Goal: Task Accomplishment & Management: Use online tool/utility

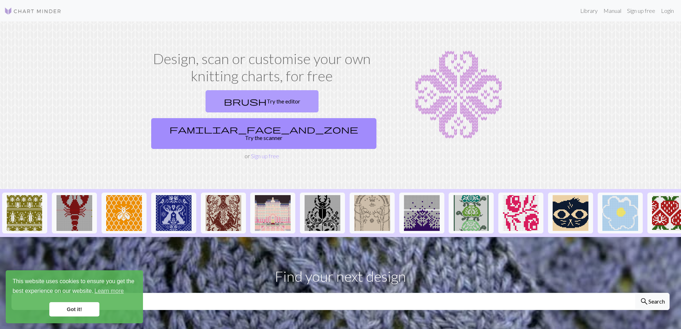
click at [212, 108] on link "brush Try the editor" at bounding box center [262, 101] width 113 height 22
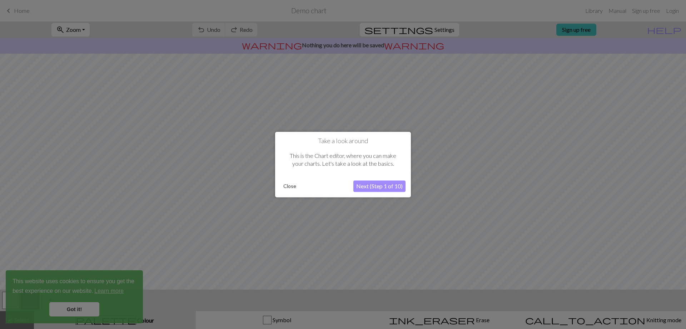
click at [291, 185] on button "Close" at bounding box center [290, 186] width 19 height 11
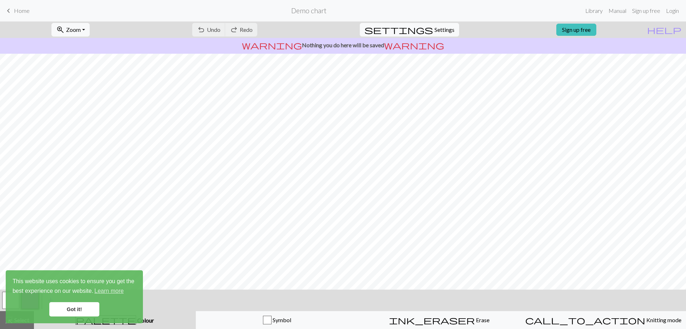
click at [89, 309] on link "Got it!" at bounding box center [74, 309] width 50 height 14
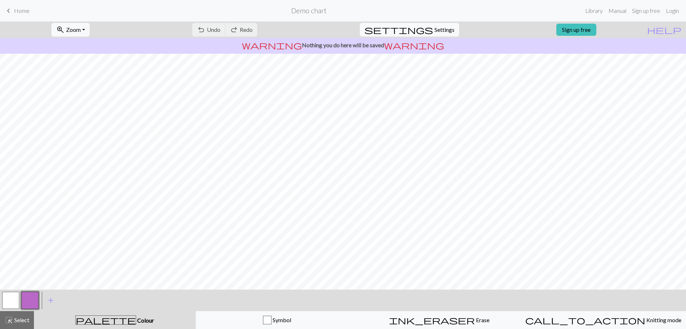
click at [22, 11] on span "Home" at bounding box center [22, 10] width 16 height 7
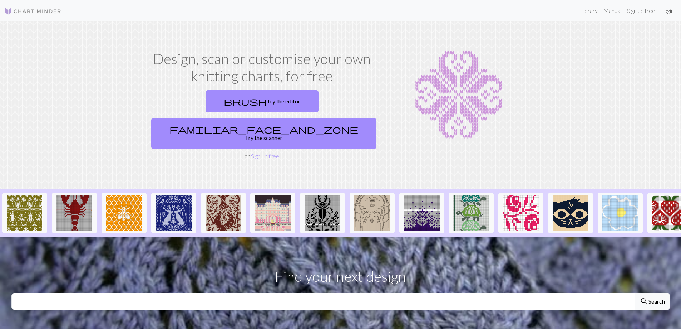
click at [672, 13] on link "Login" at bounding box center [667, 11] width 19 height 14
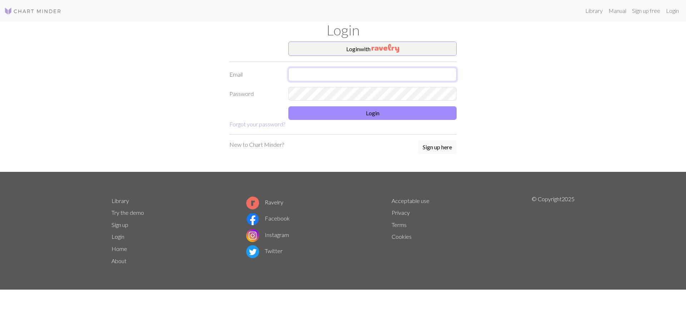
click at [352, 69] on input "text" at bounding box center [372, 75] width 168 height 14
click at [140, 94] on div "Login with Email Password Login Forgot your password? New to Chart Minder? Sign…" at bounding box center [343, 106] width 472 height 130
